Goal: Task Accomplishment & Management: Use online tool/utility

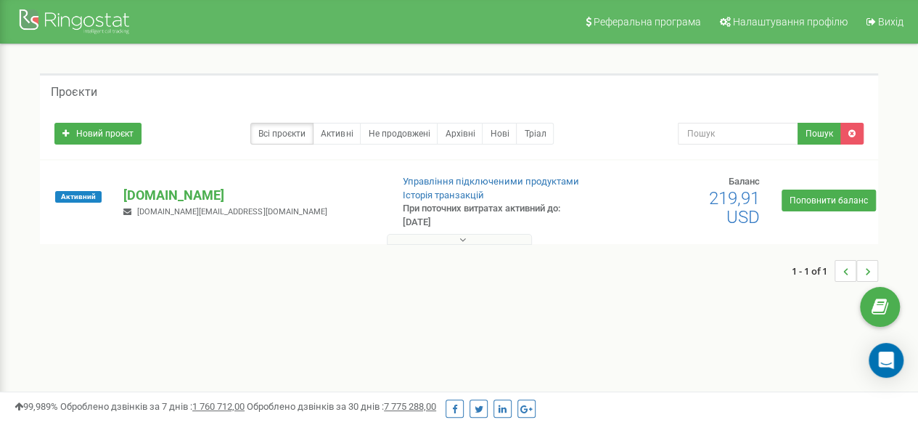
click at [485, 237] on button at bounding box center [459, 239] width 145 height 11
click at [421, 237] on button at bounding box center [459, 239] width 145 height 11
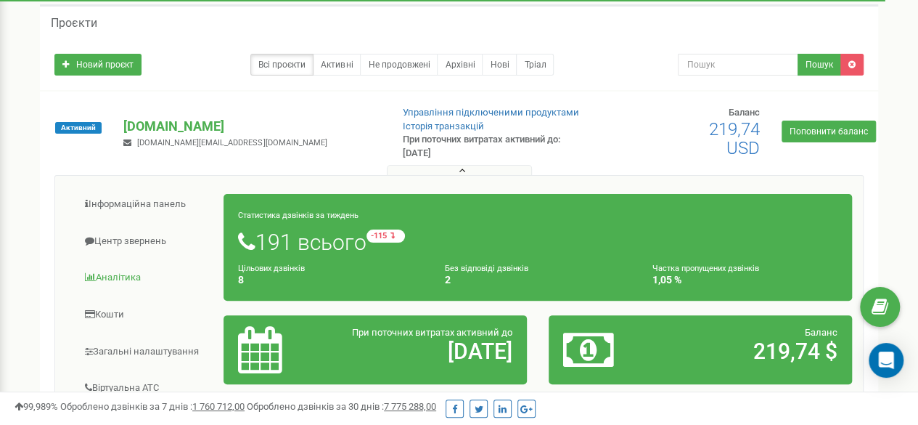
scroll to position [145, 0]
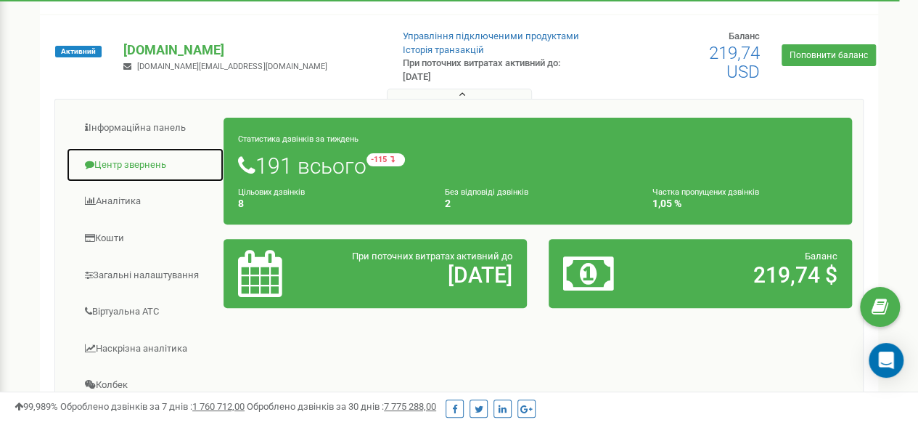
click at [129, 156] on link "Центр звернень" at bounding box center [145, 165] width 158 height 36
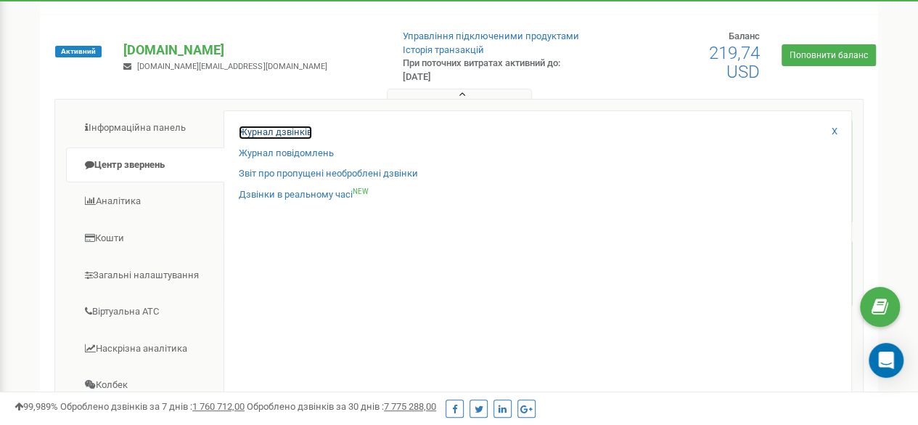
click at [245, 128] on link "Журнал дзвінків" at bounding box center [275, 133] width 73 height 14
